Goal: Task Accomplishment & Management: Manage account settings

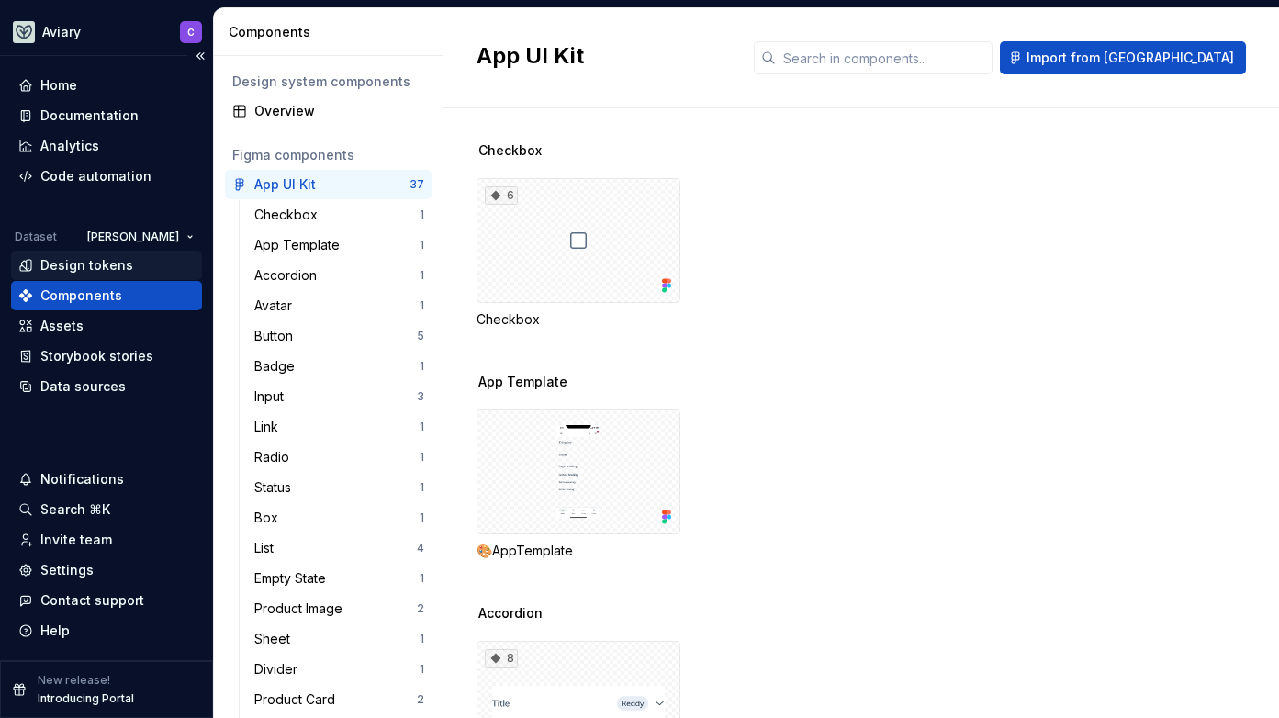
click at [112, 259] on div "Design tokens" at bounding box center [86, 265] width 93 height 18
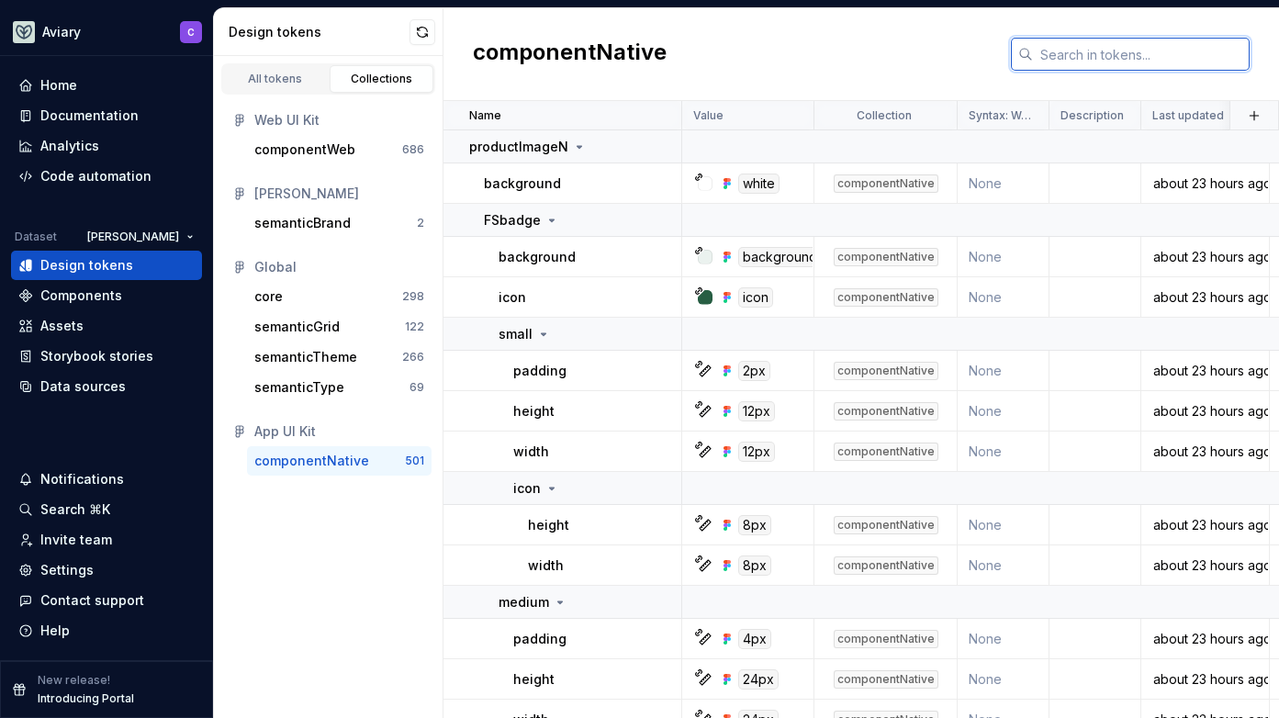
click at [1080, 56] on input "text" at bounding box center [1141, 54] width 217 height 33
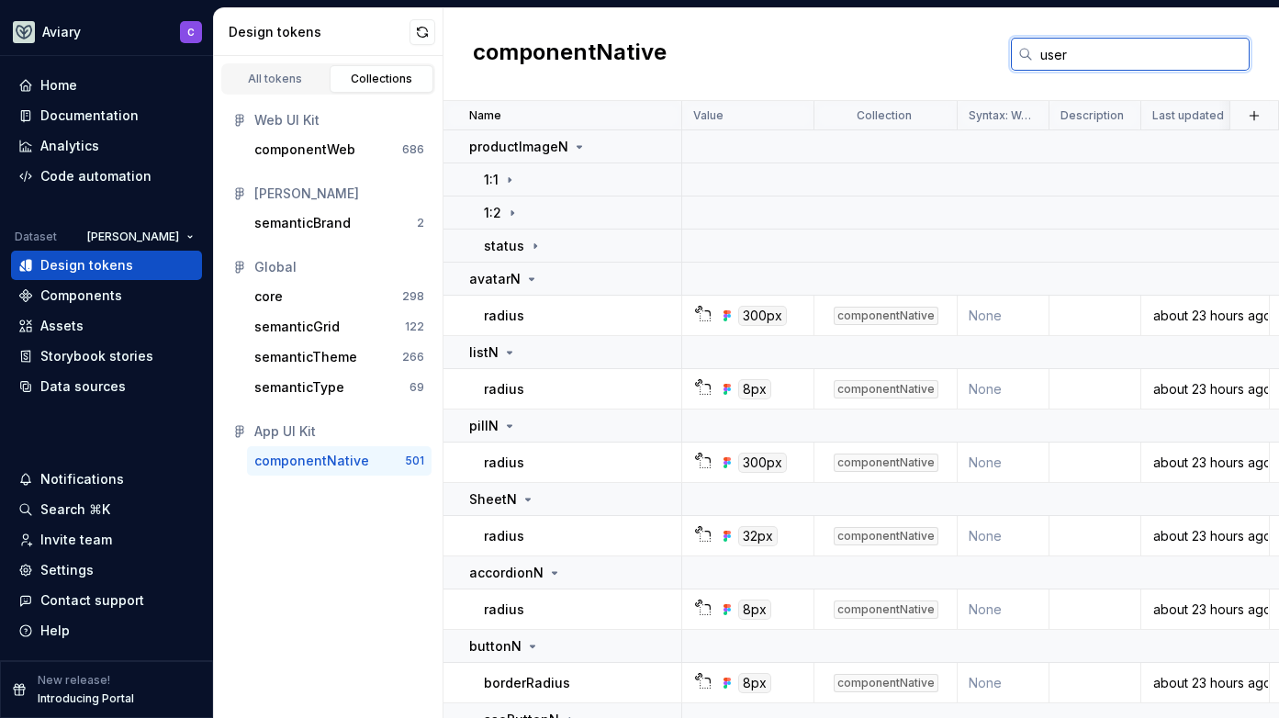
type input "user"
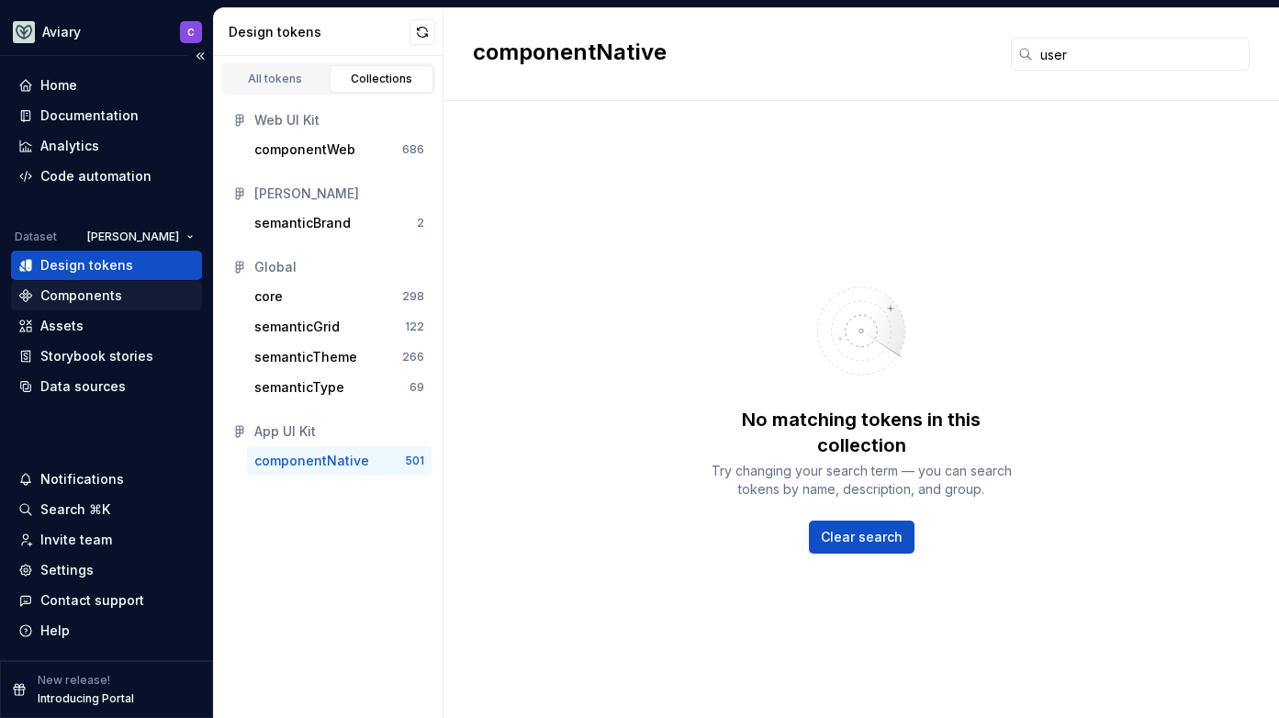
click at [103, 293] on div "Components" at bounding box center [81, 295] width 82 height 18
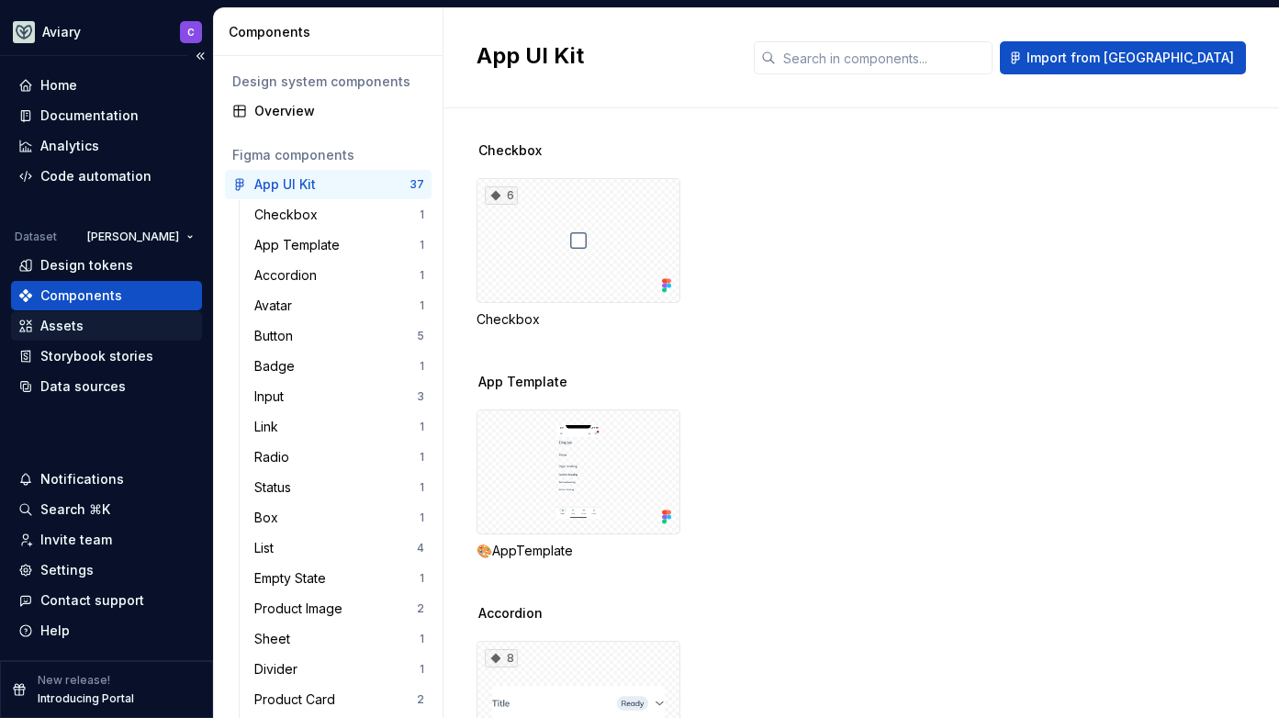
click at [49, 326] on div "Assets" at bounding box center [61, 326] width 43 height 18
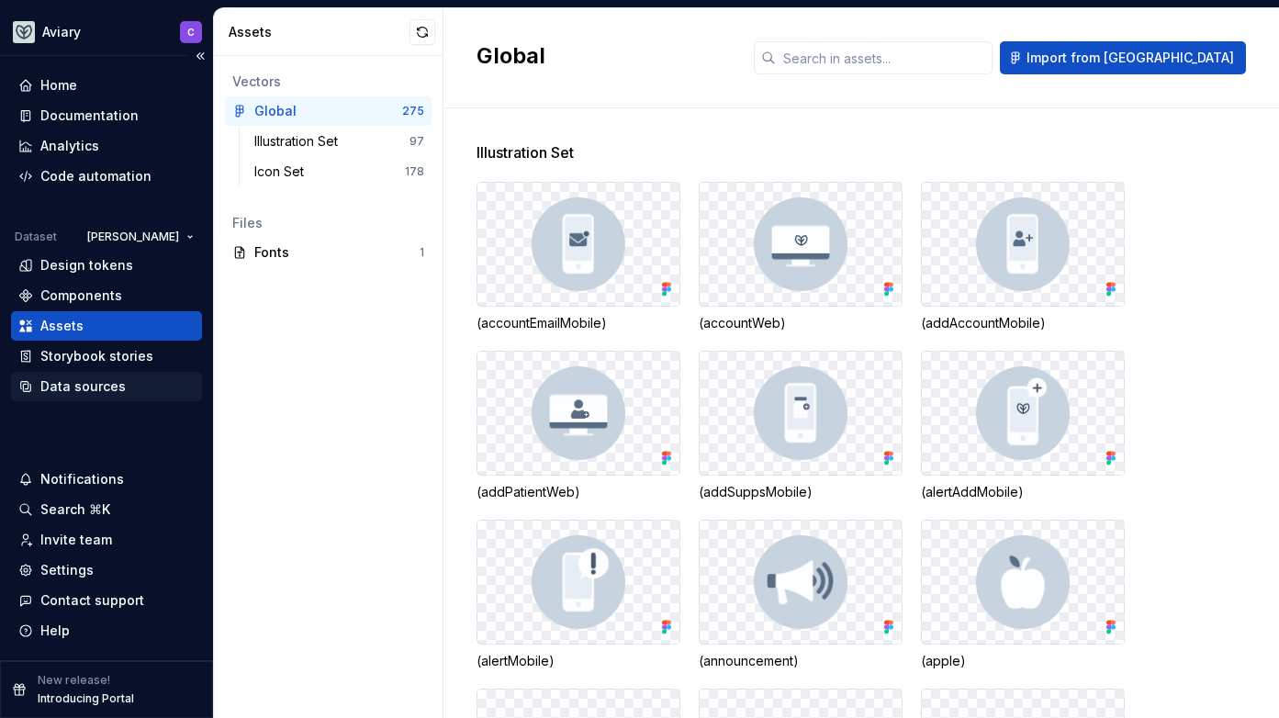
click at [57, 388] on div "Data sources" at bounding box center [82, 386] width 85 height 18
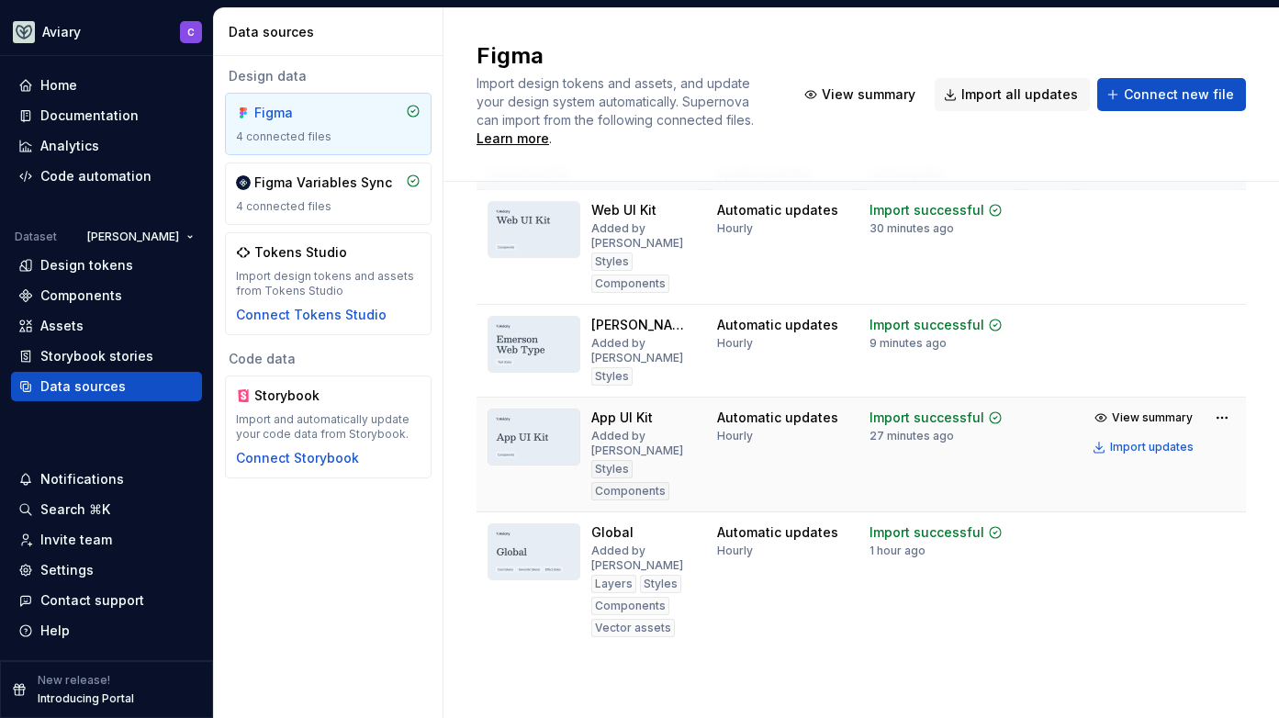
scroll to position [92, 0]
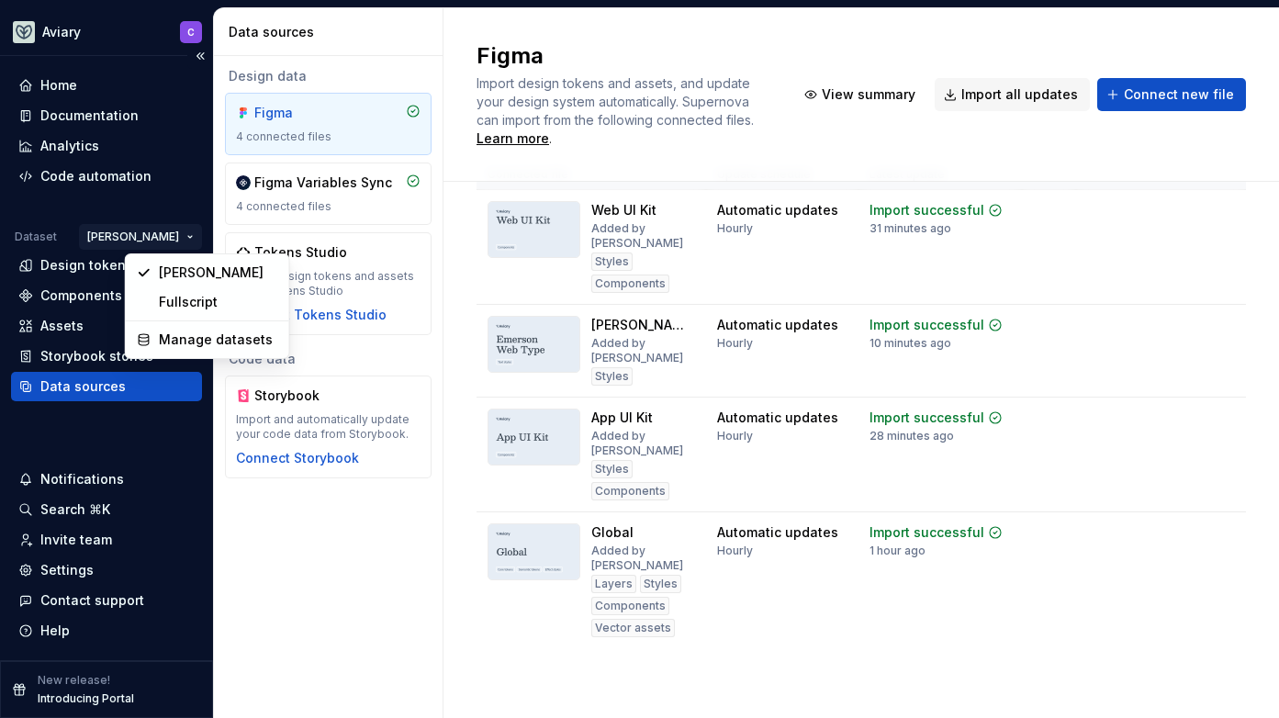
click at [176, 233] on html "Aviary C Home Documentation Analytics Code automation Dataset [PERSON_NAME] Des…" at bounding box center [639, 359] width 1279 height 718
click at [181, 304] on div "Fullscript" at bounding box center [218, 302] width 119 height 18
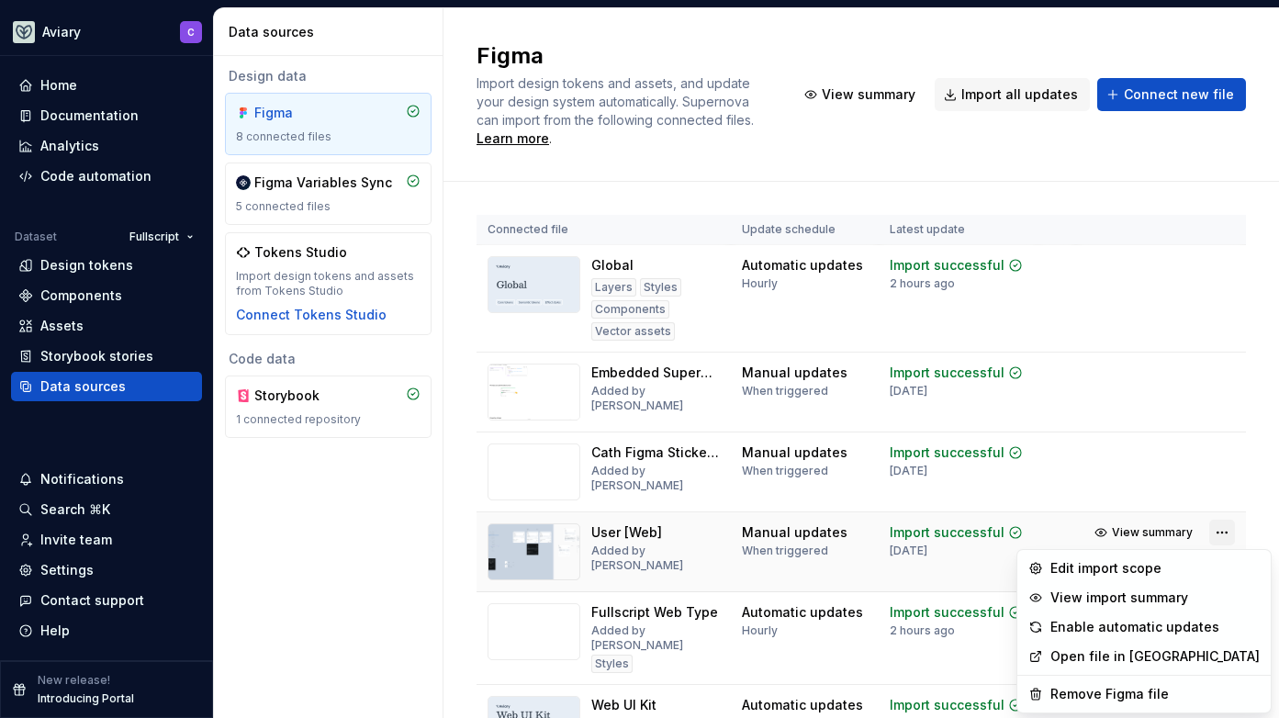
click at [1214, 535] on html "Aviary C Home Documentation Analytics Code automation Dataset Fullscript Design…" at bounding box center [639, 359] width 1279 height 718
click at [1129, 688] on div "Remove Figma file" at bounding box center [1154, 694] width 209 height 18
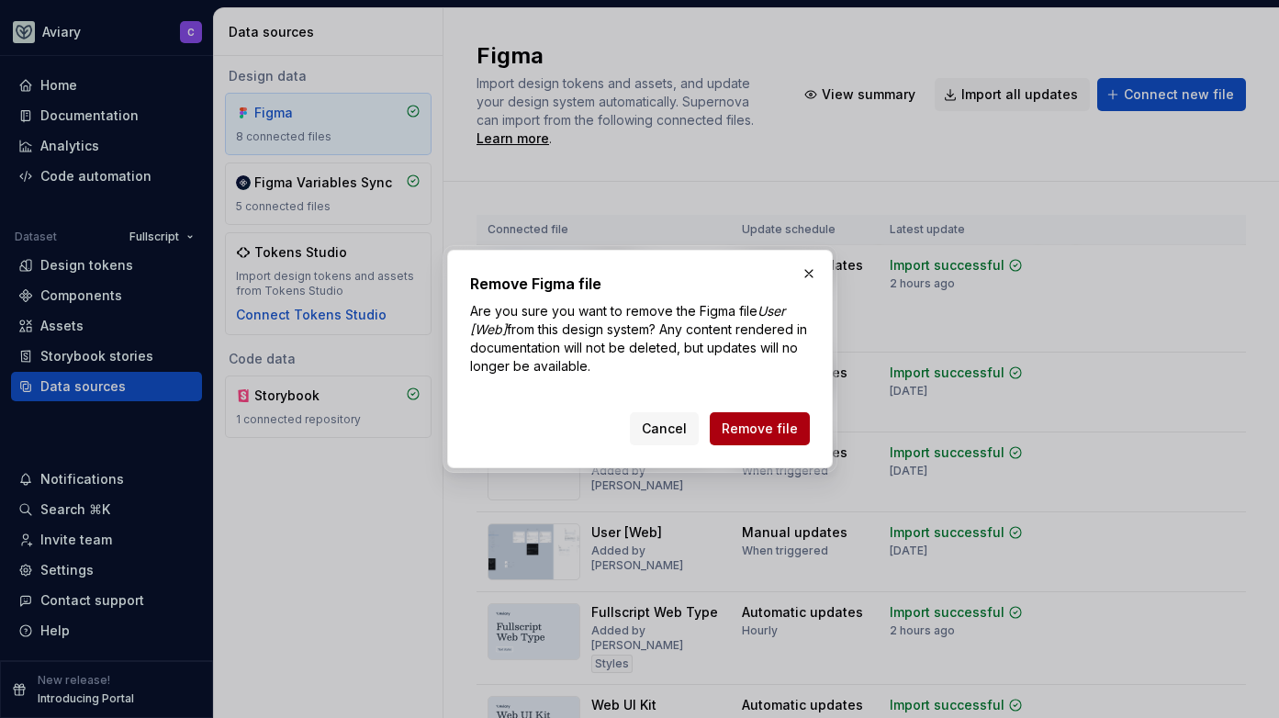
click at [749, 428] on span "Remove file" at bounding box center [760, 429] width 76 height 18
